Goal: Find specific page/section: Find specific page/section

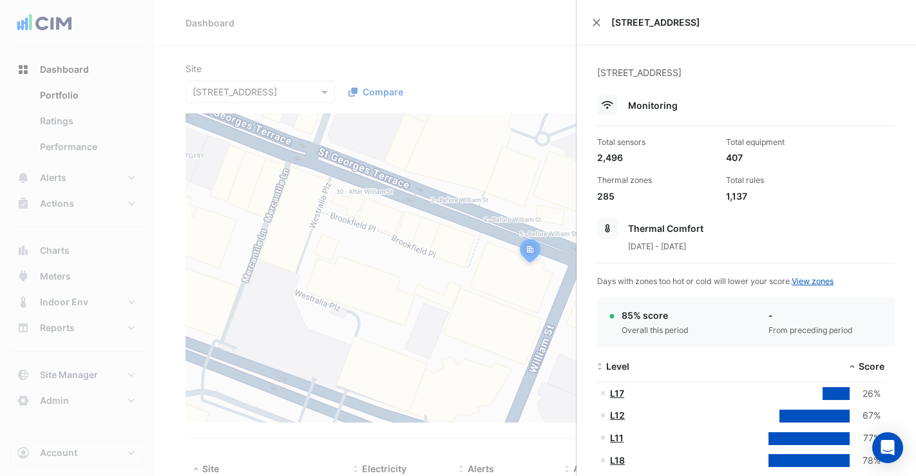
select select "**"
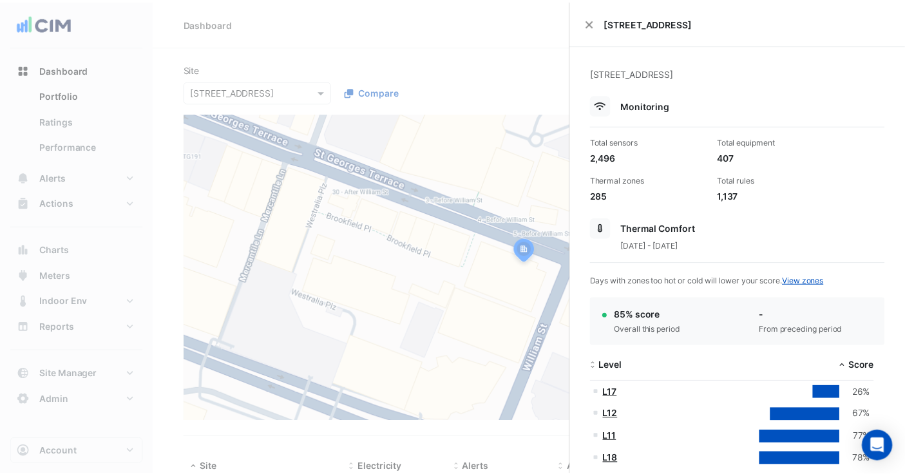
scroll to position [90, 0]
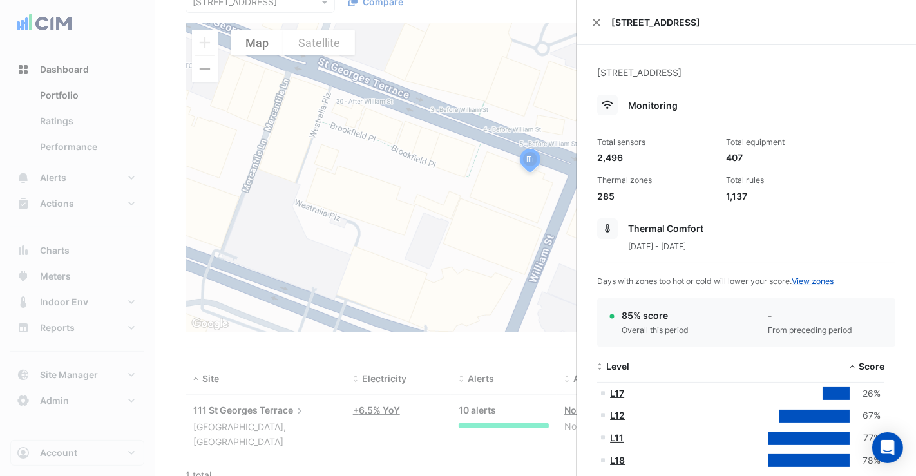
click at [592, 25] on div "[STREET_ADDRESS]" at bounding box center [745, 22] width 339 height 45
click at [596, 23] on button "Close" at bounding box center [596, 22] width 9 height 9
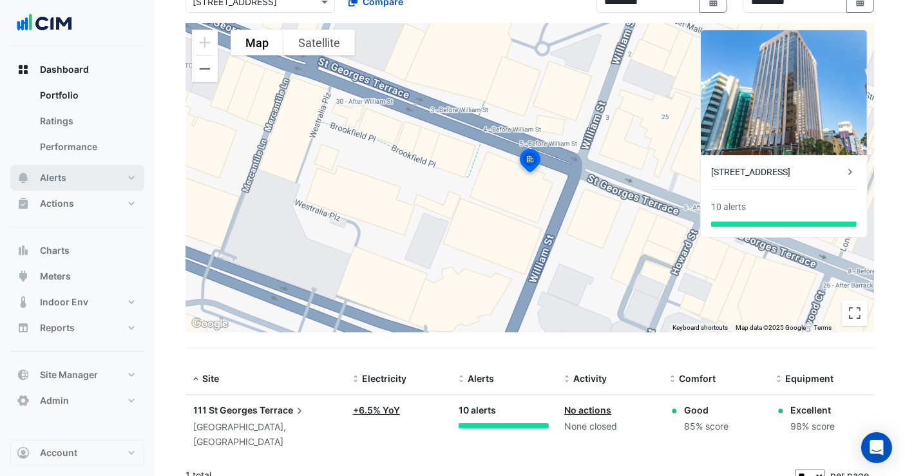
click at [59, 179] on span "Alerts" at bounding box center [53, 177] width 26 height 13
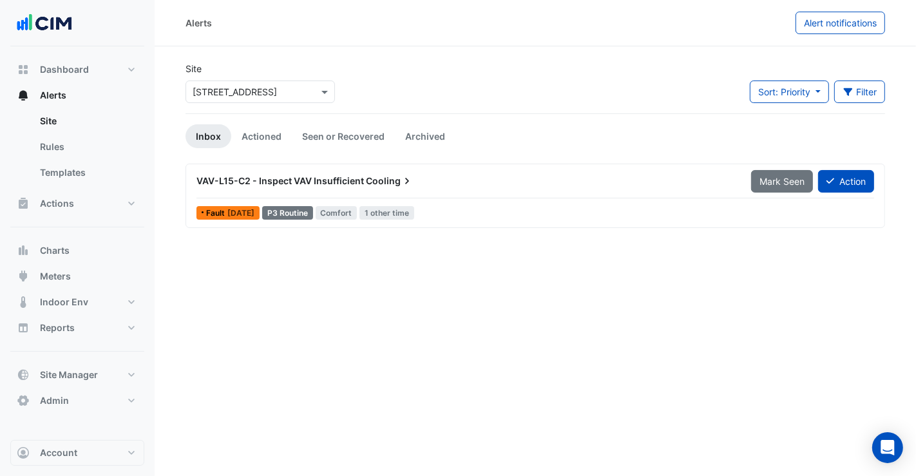
click at [285, 88] on input "text" at bounding box center [247, 93] width 109 height 14
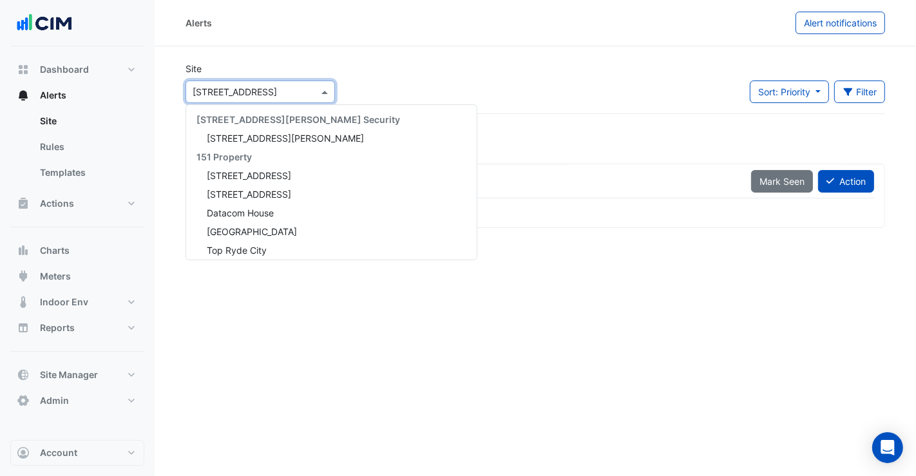
scroll to position [6241, 0]
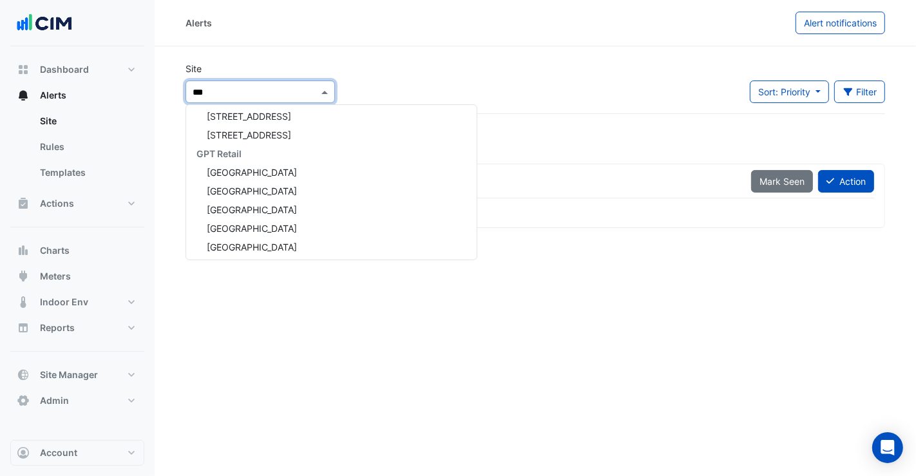
type input "****"
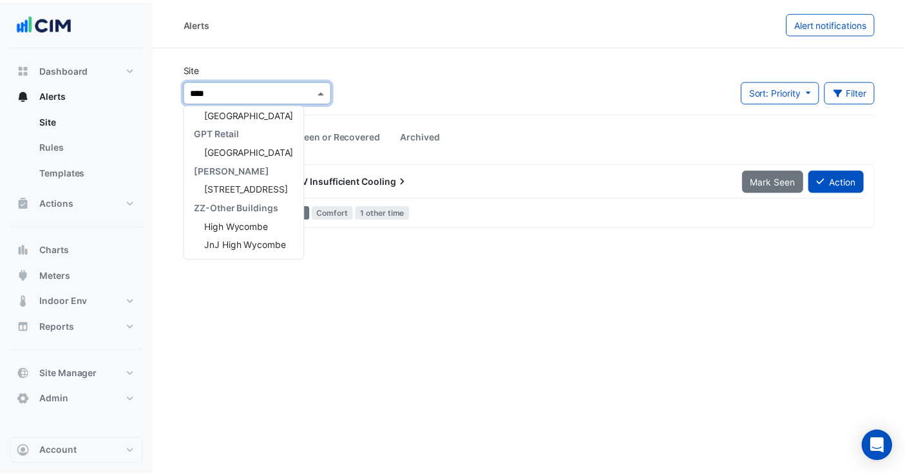
scroll to position [98, 0]
click at [281, 111] on span "[GEOGRAPHIC_DATA]" at bounding box center [252, 114] width 90 height 11
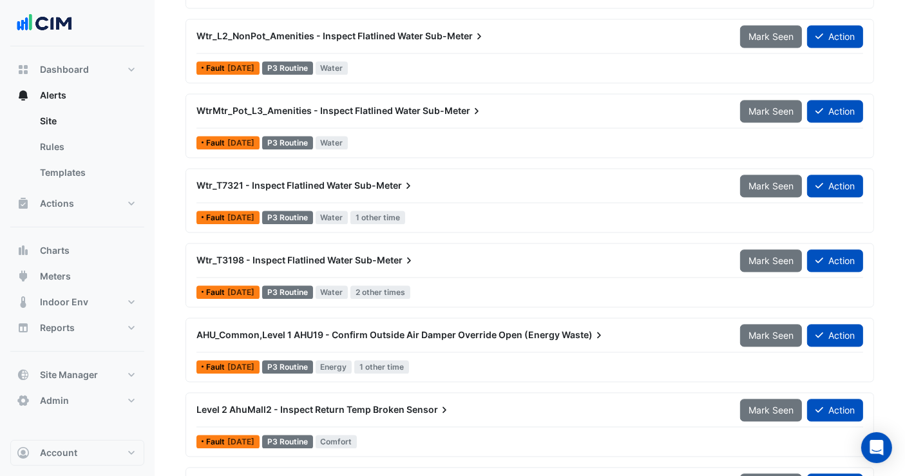
scroll to position [2798, 0]
